Goal: Task Accomplishment & Management: Use online tool/utility

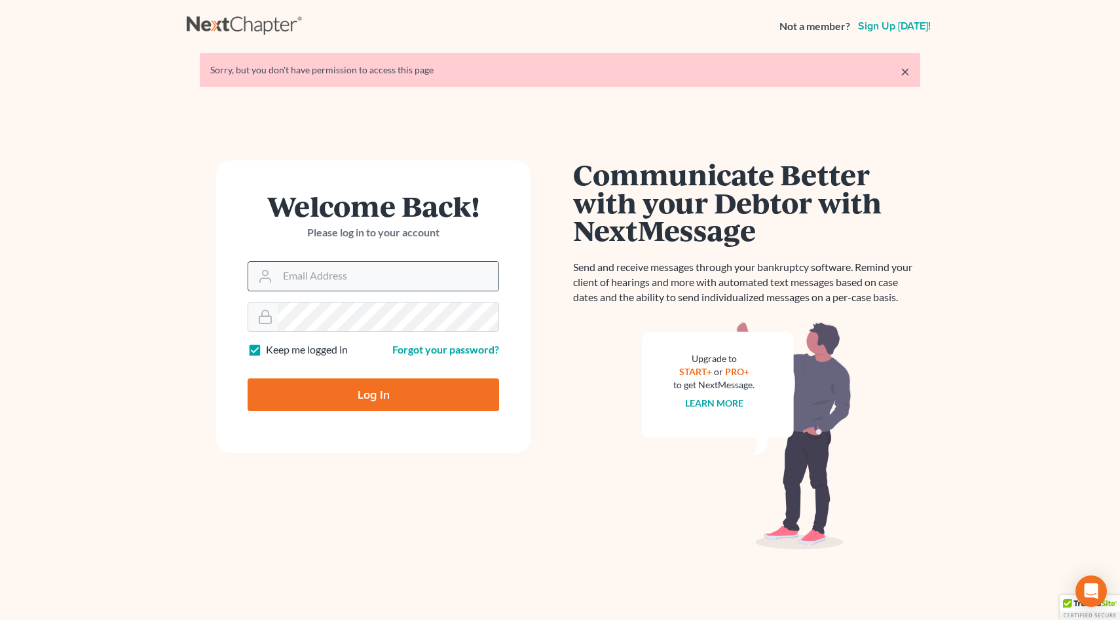
click at [297, 291] on div at bounding box center [374, 276] width 252 height 30
click at [297, 282] on input "Email Address" at bounding box center [388, 276] width 221 height 29
click at [318, 282] on input "[PERSON_NAME][EMAIL_ADDRESS][DOMAIN_NAME]" at bounding box center [388, 276] width 221 height 29
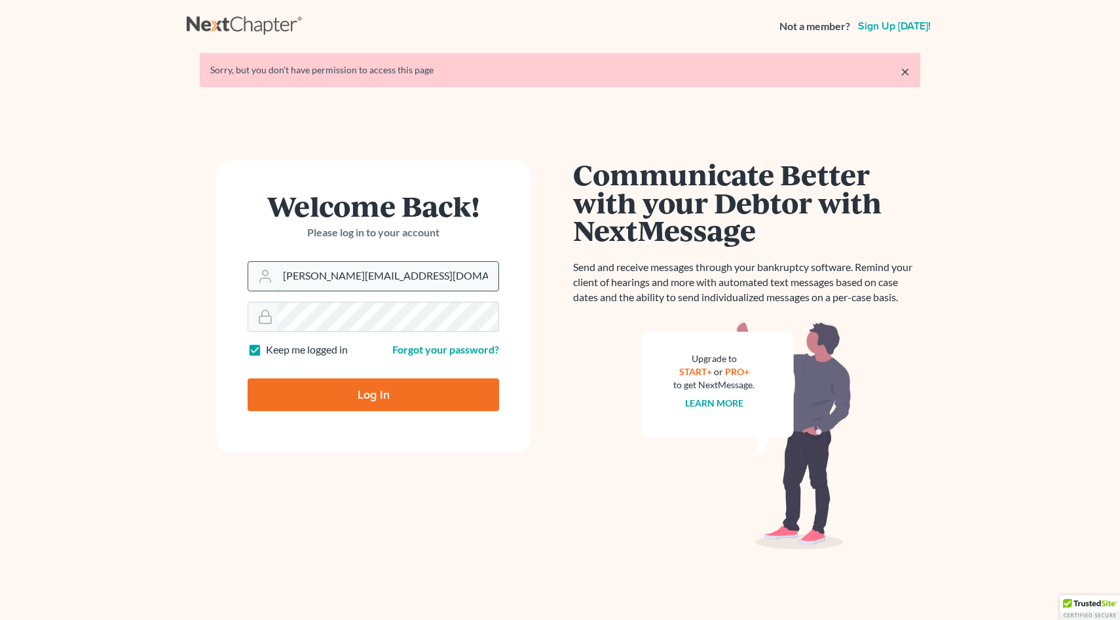
click at [318, 282] on input "[PERSON_NAME][EMAIL_ADDRESS][DOMAIN_NAME]" at bounding box center [388, 276] width 221 height 29
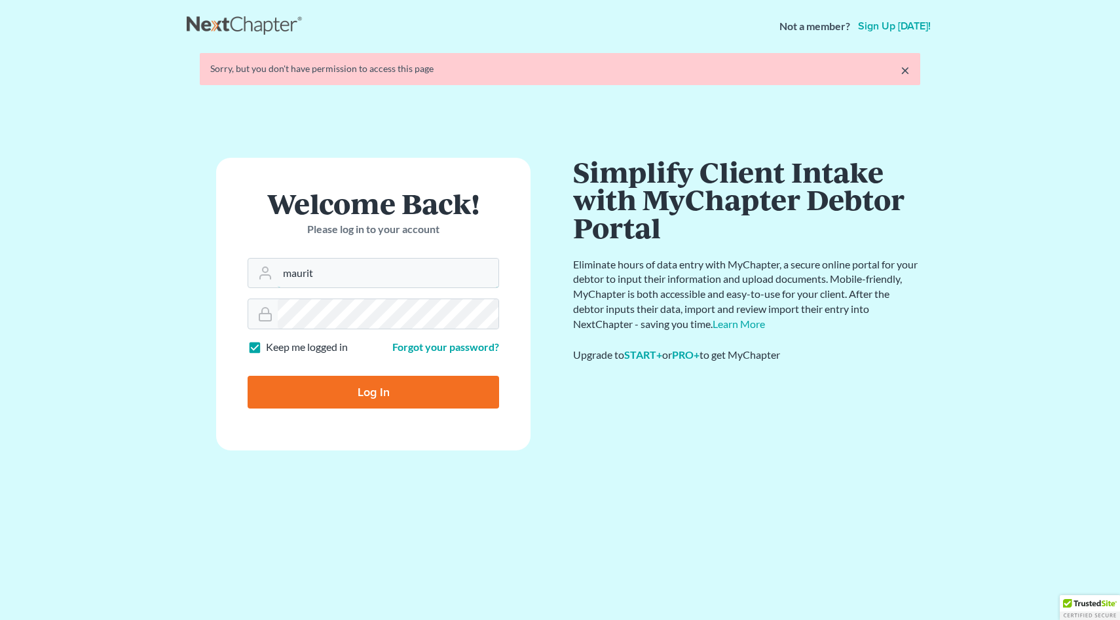
type input "[EMAIL_ADDRESS][DOMAIN_NAME]"
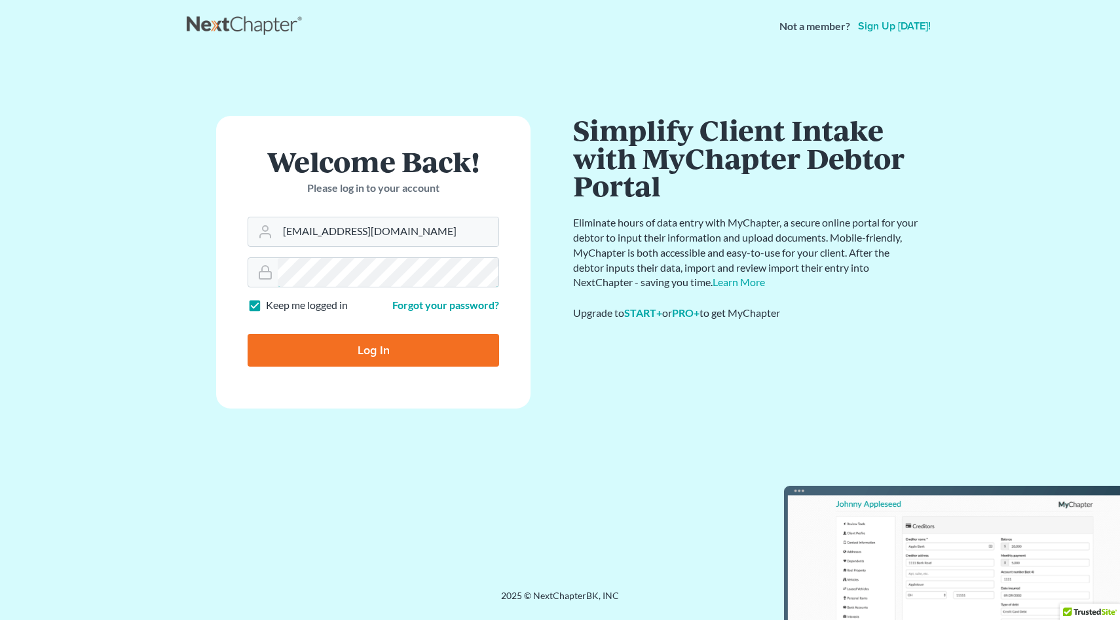
click at [248, 334] on input "Log In" at bounding box center [374, 350] width 252 height 33
type input "Thinking..."
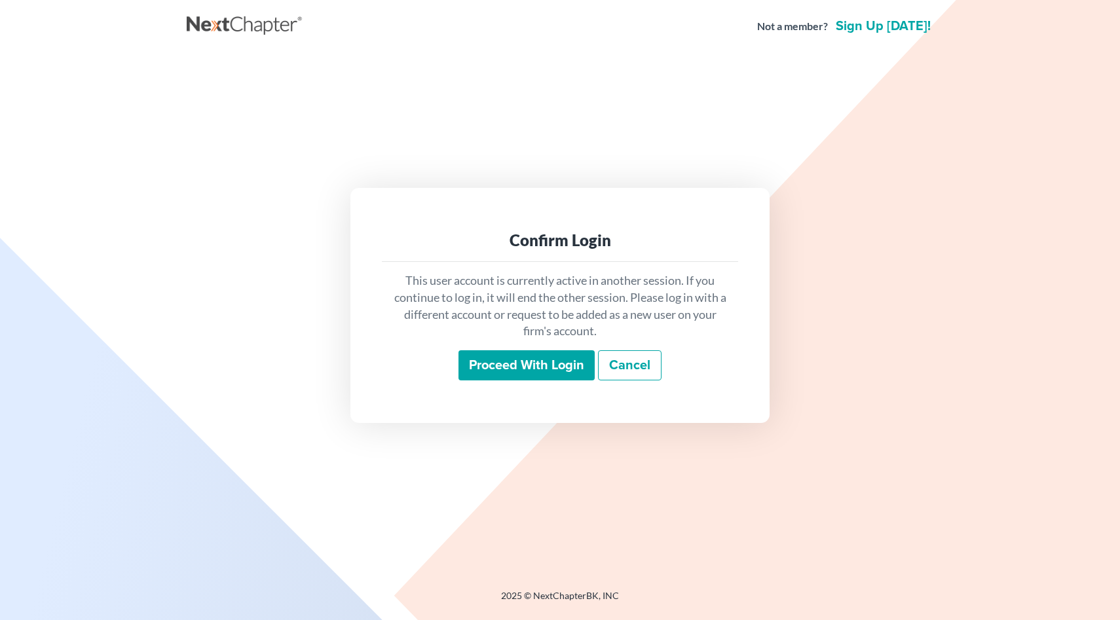
click at [538, 373] on input "Proceed with login" at bounding box center [527, 365] width 136 height 30
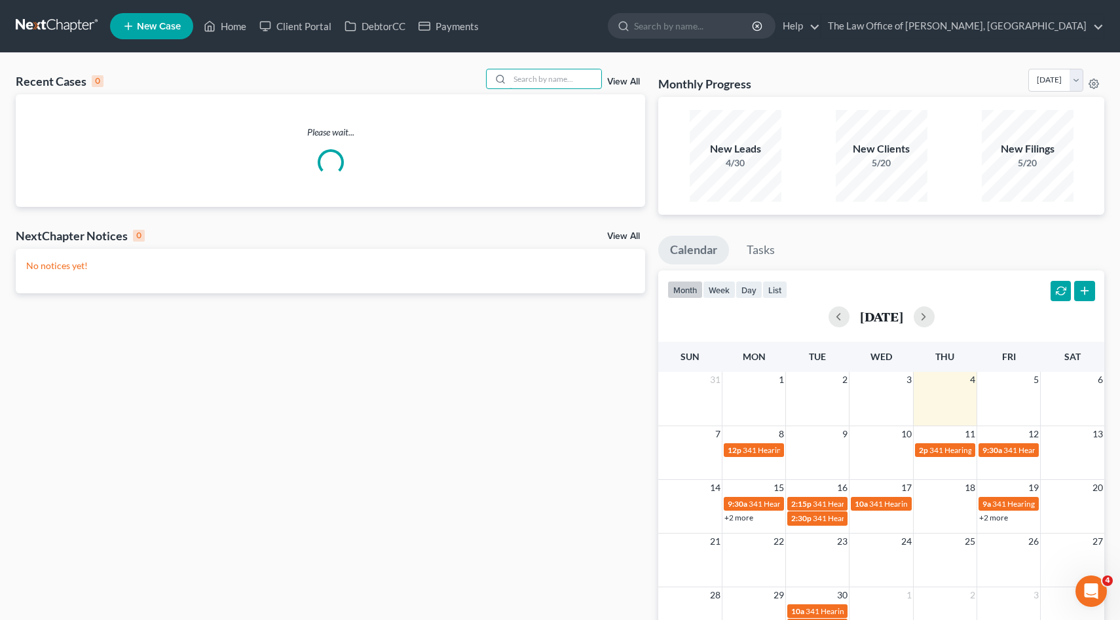
click at [561, 80] on input "search" at bounding box center [556, 78] width 92 height 19
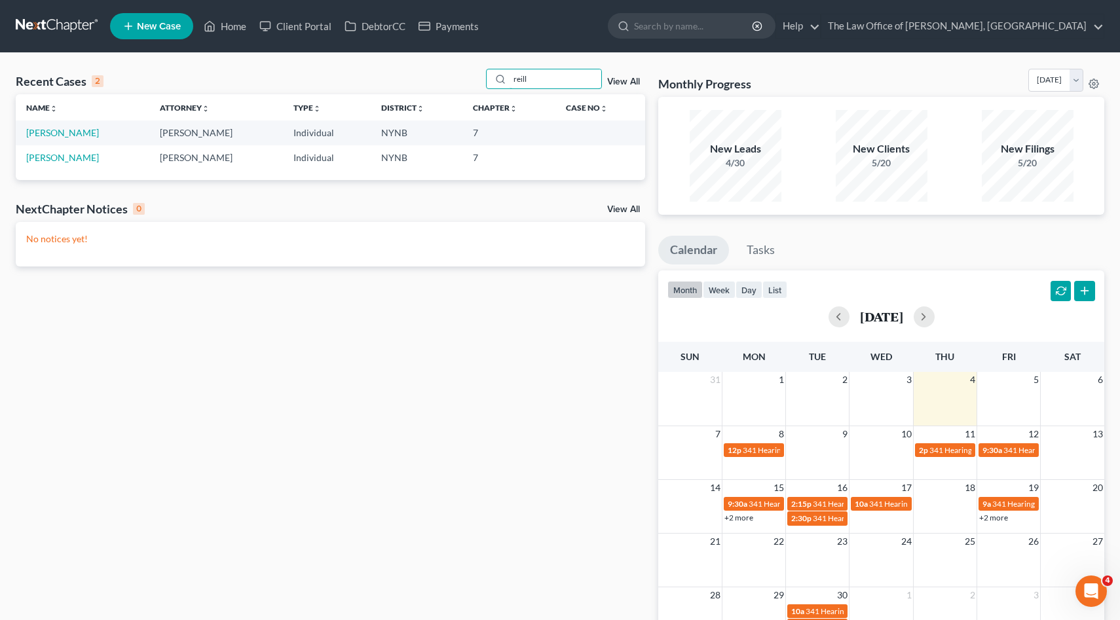
type input "reill"
click at [70, 129] on link "[PERSON_NAME]" at bounding box center [62, 132] width 73 height 11
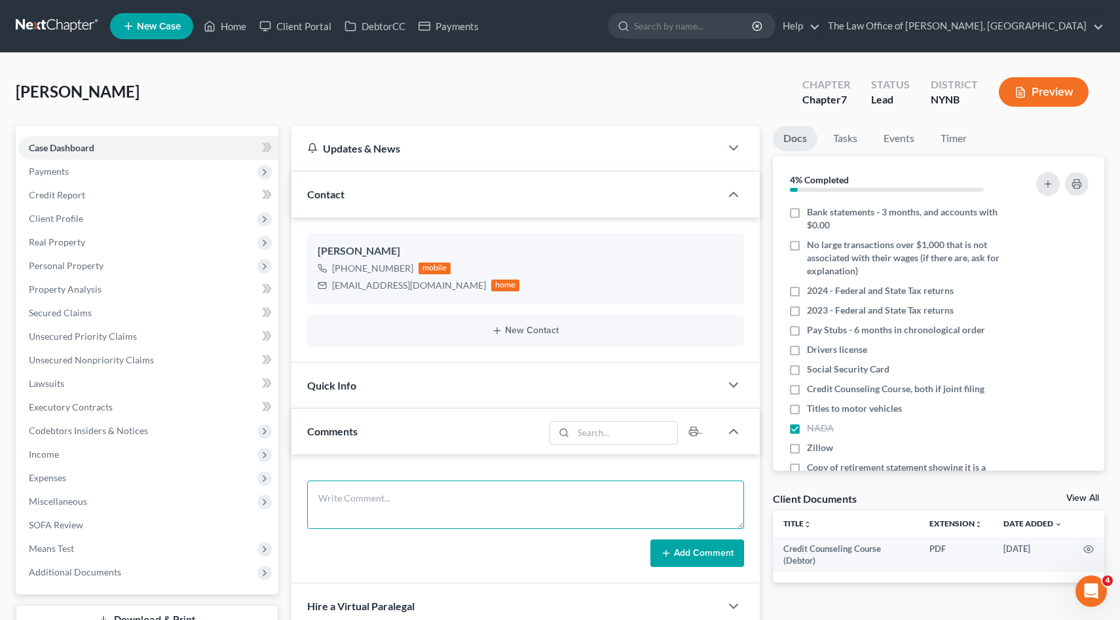
click at [457, 483] on textarea at bounding box center [526, 505] width 438 height 48
type textarea "v"
paste textarea "no house financing a car 18k left not married no kids monthly income about 3800…"
type textarea "no house financing a car 18k left not married no kids monthly income about 3800…"
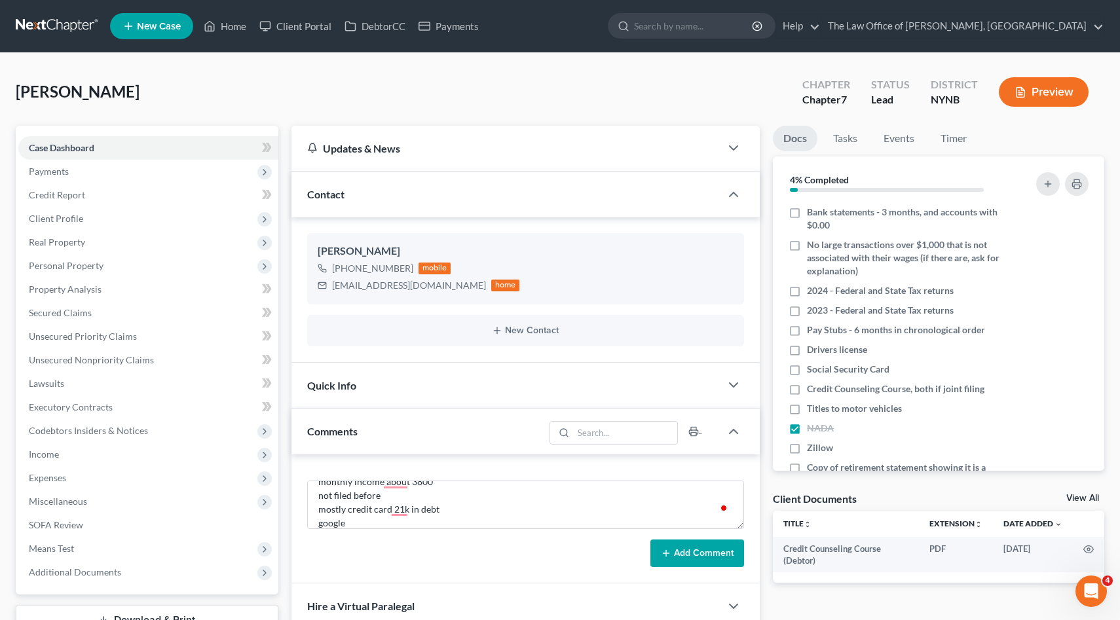
click at [719, 553] on button "Add Comment" at bounding box center [697, 554] width 94 height 28
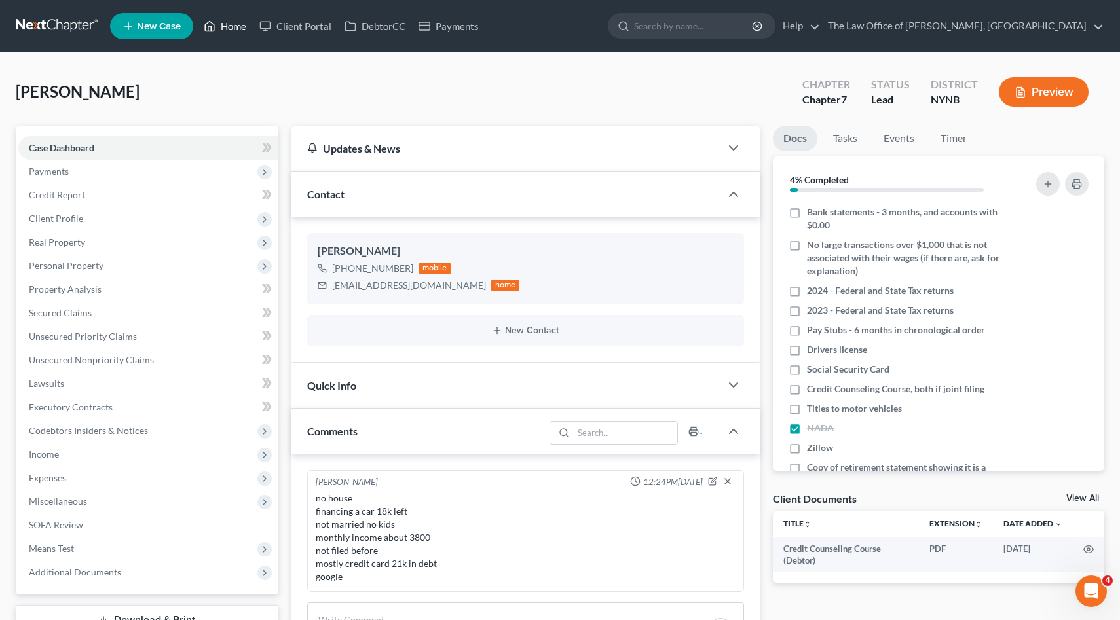
click at [222, 35] on link "Home" at bounding box center [225, 26] width 56 height 24
